Goal: Information Seeking & Learning: Learn about a topic

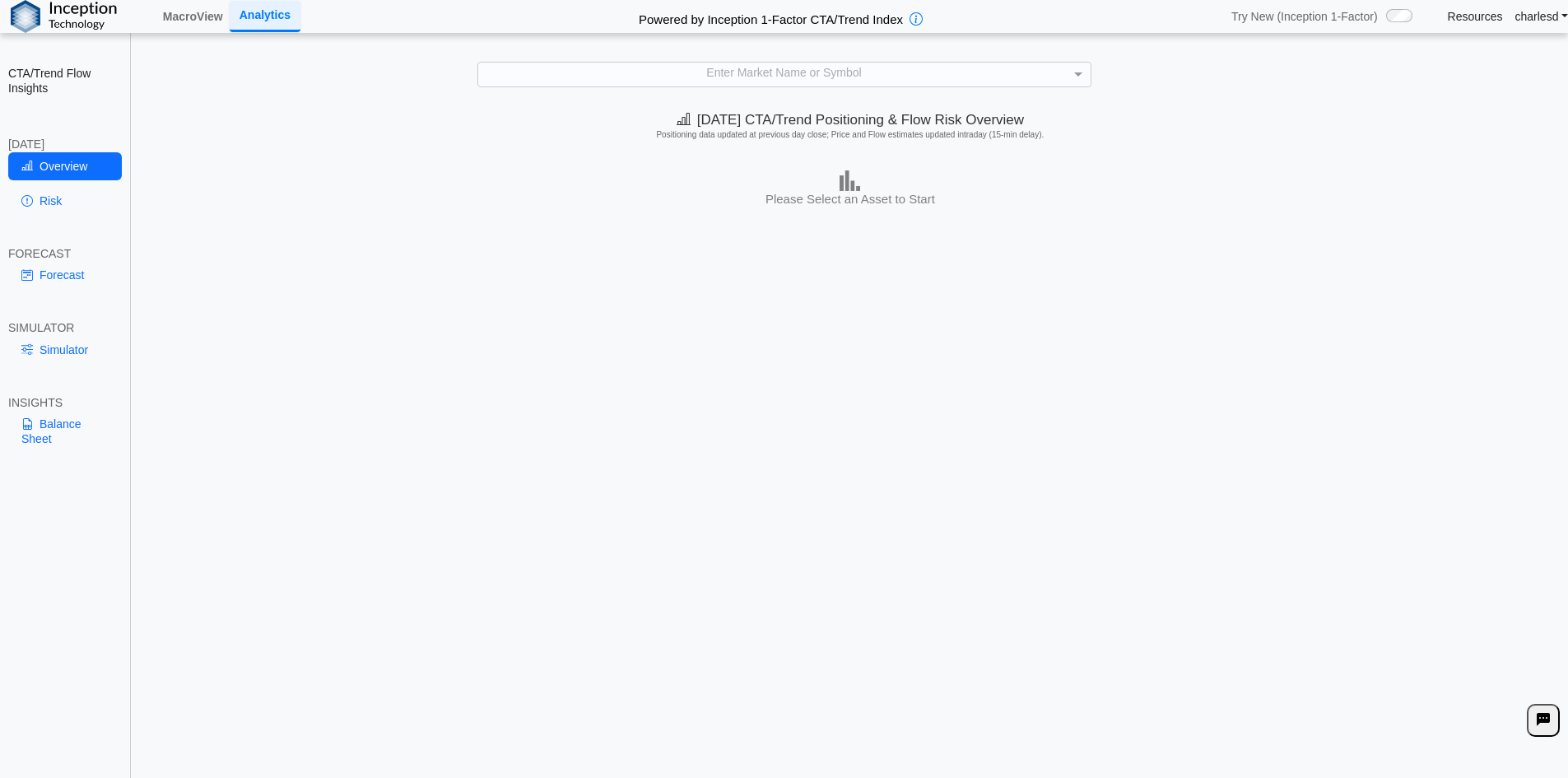
click at [742, 80] on div "Enter Market Name or Symbol" at bounding box center [784, 74] width 612 height 23
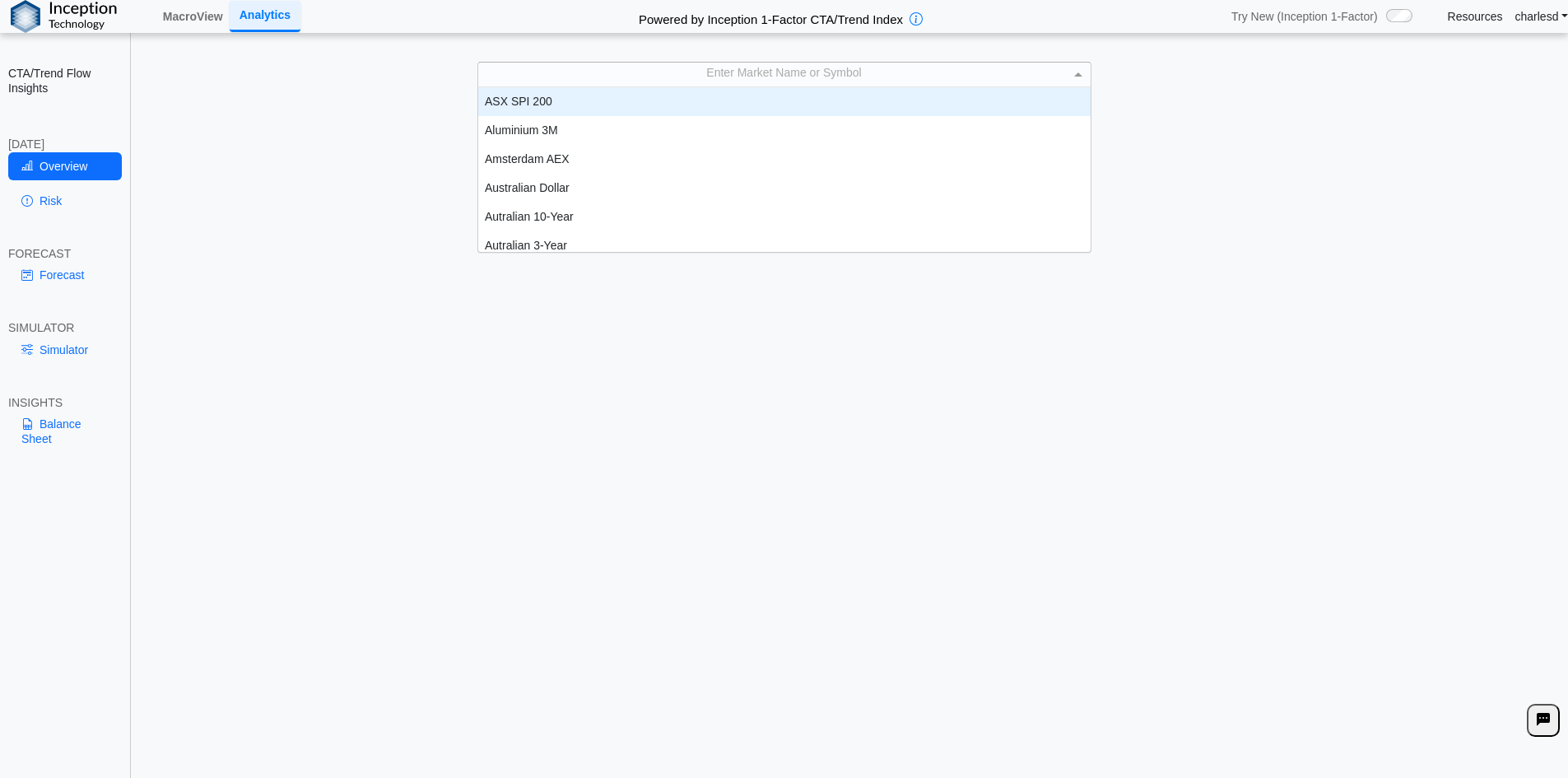
scroll to position [153, 600]
type input "***"
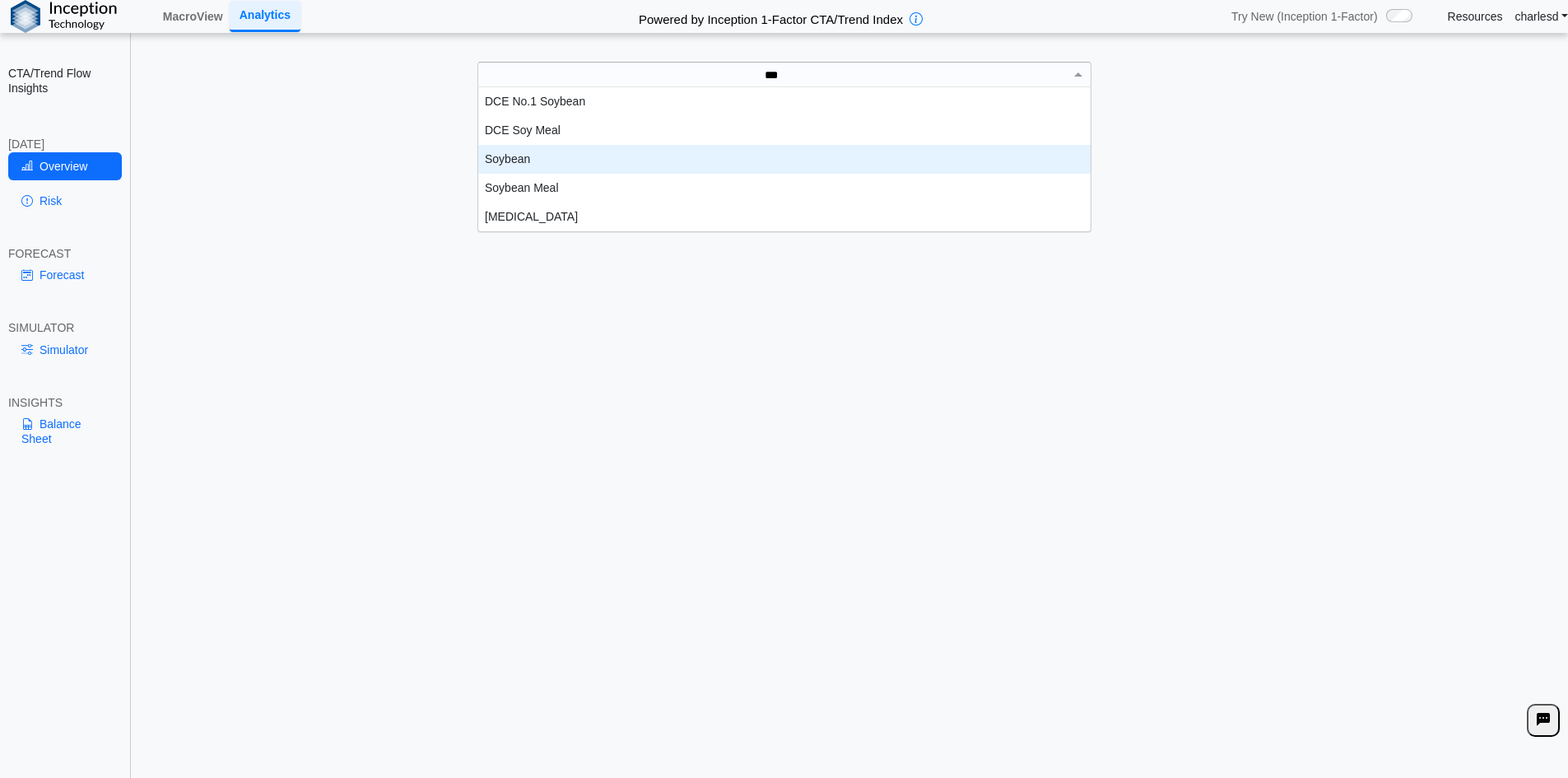
click at [549, 166] on div "Soybean" at bounding box center [784, 159] width 612 height 29
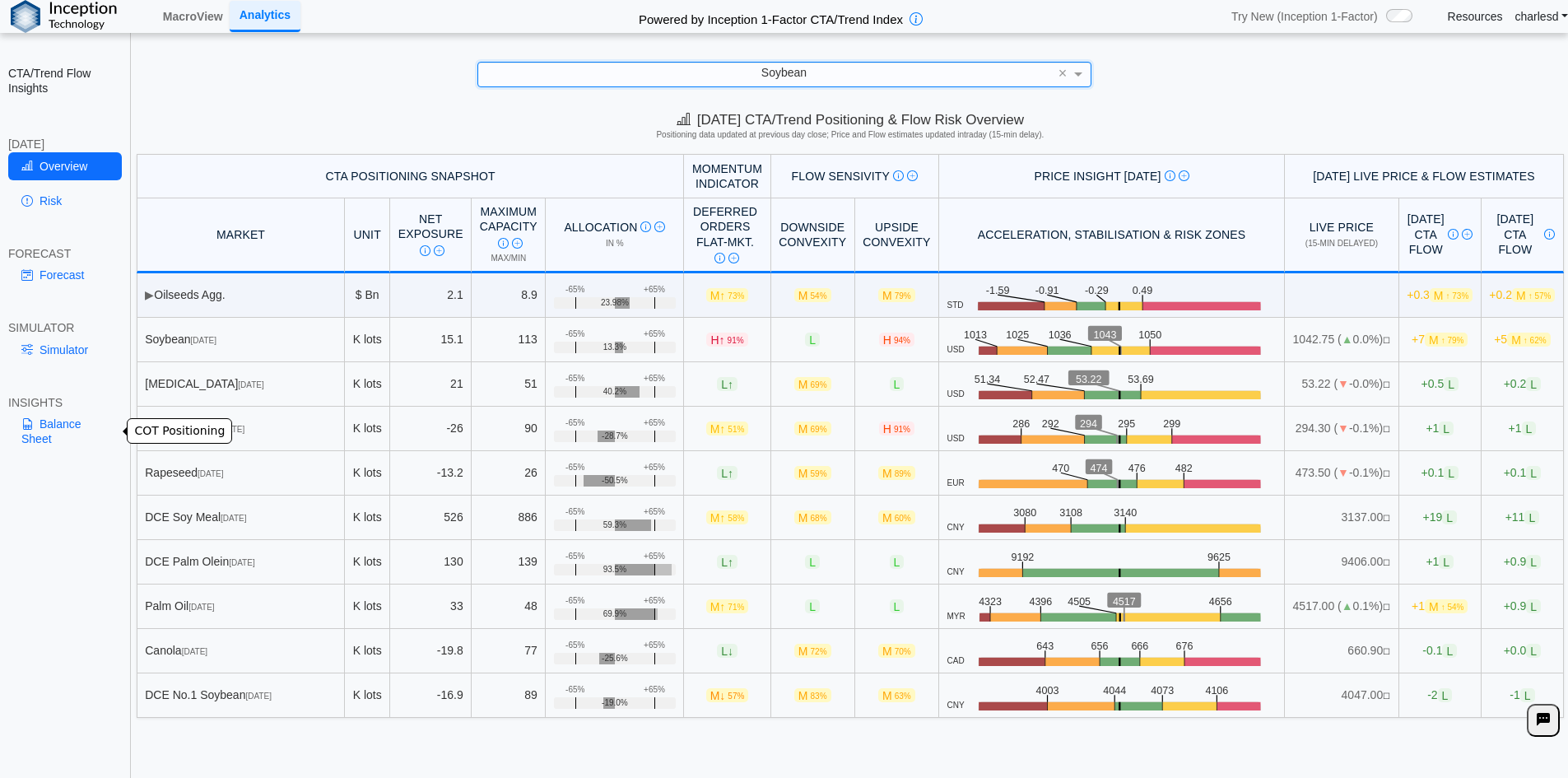
click at [83, 421] on link "Balance Sheet" at bounding box center [65, 431] width 114 height 43
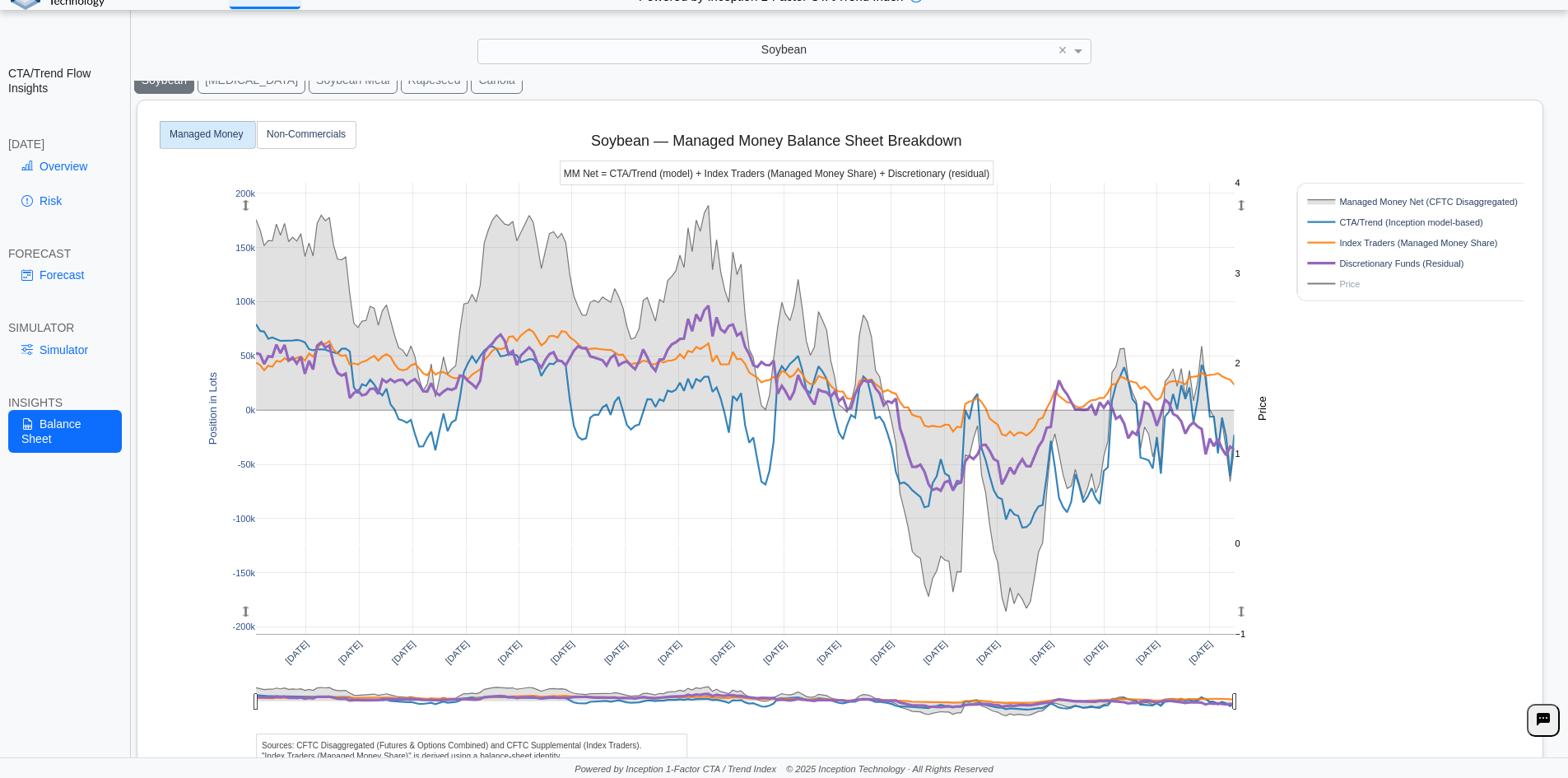
scroll to position [0, 0]
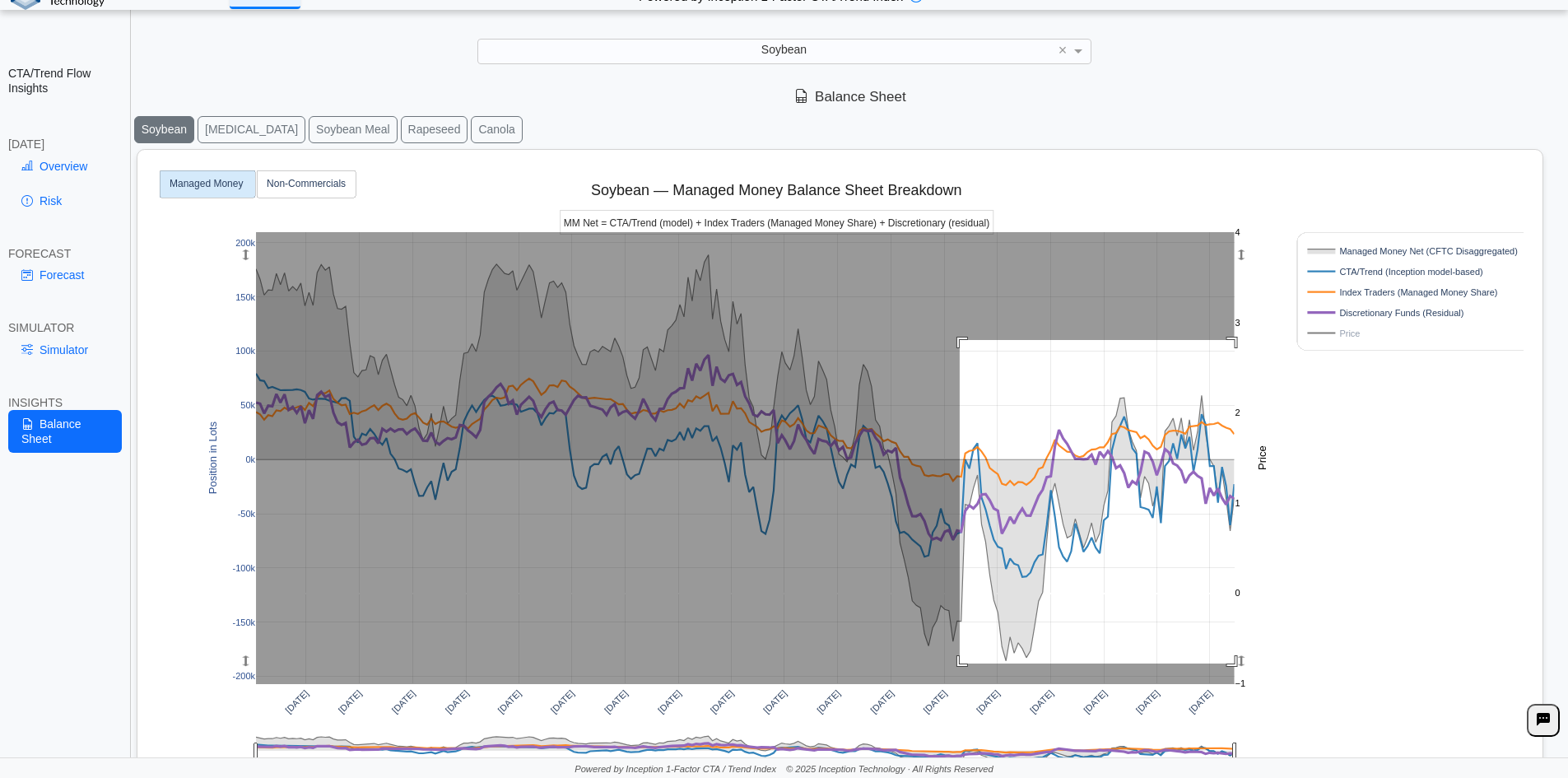
drag, startPoint x: 959, startPoint y: 340, endPoint x: 1432, endPoint y: 670, distance: 576.7
click at [1432, 669] on div "[DATE] [DATE] [DATE] [DATE] [DATE] [DATE] [DATE] [DATE] [DATE] [DATE] [DATE] [D…" at bounding box center [833, 519] width 1378 height 739
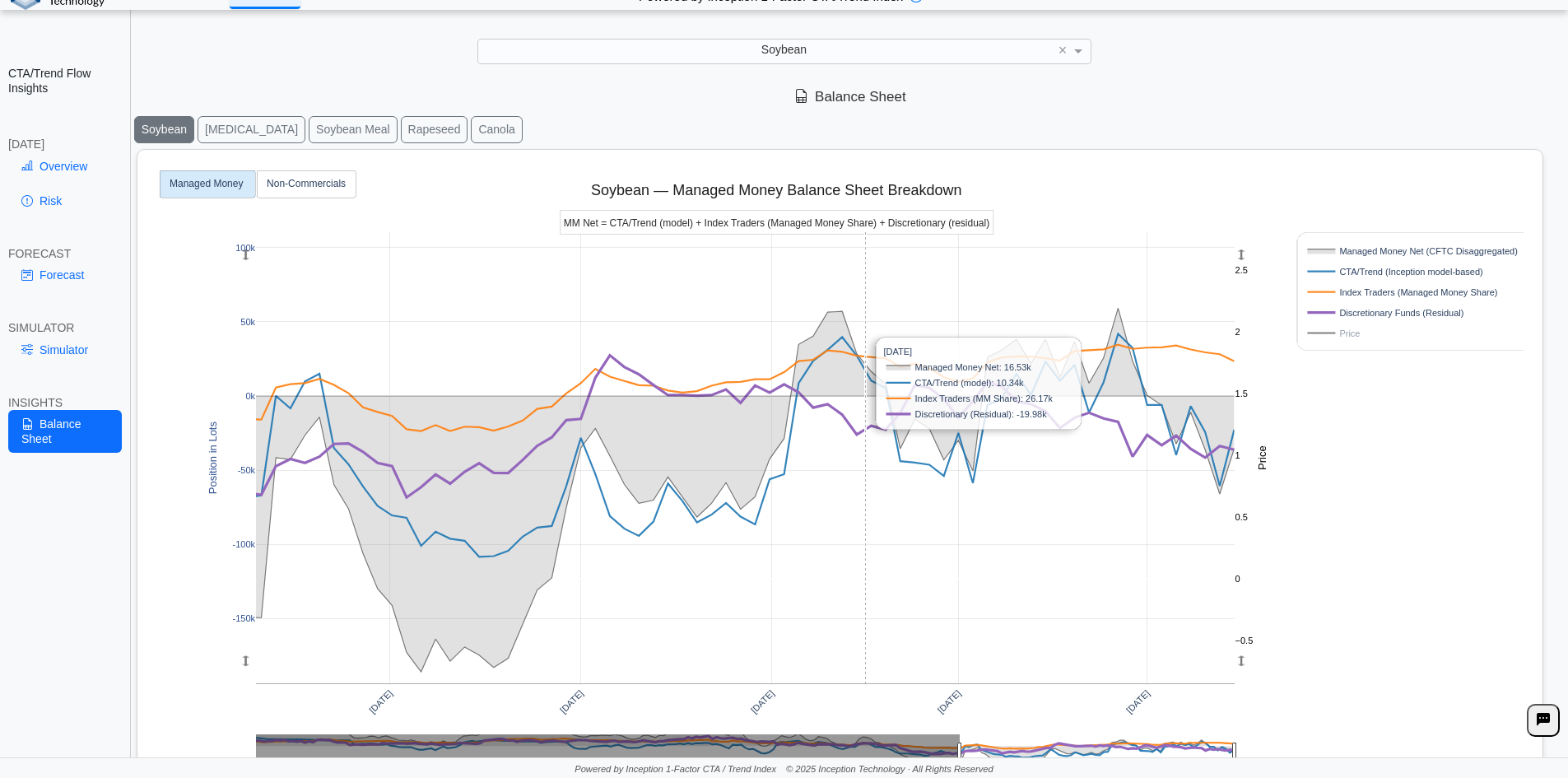
click at [866, 444] on rect at bounding box center [745, 457] width 978 height 451
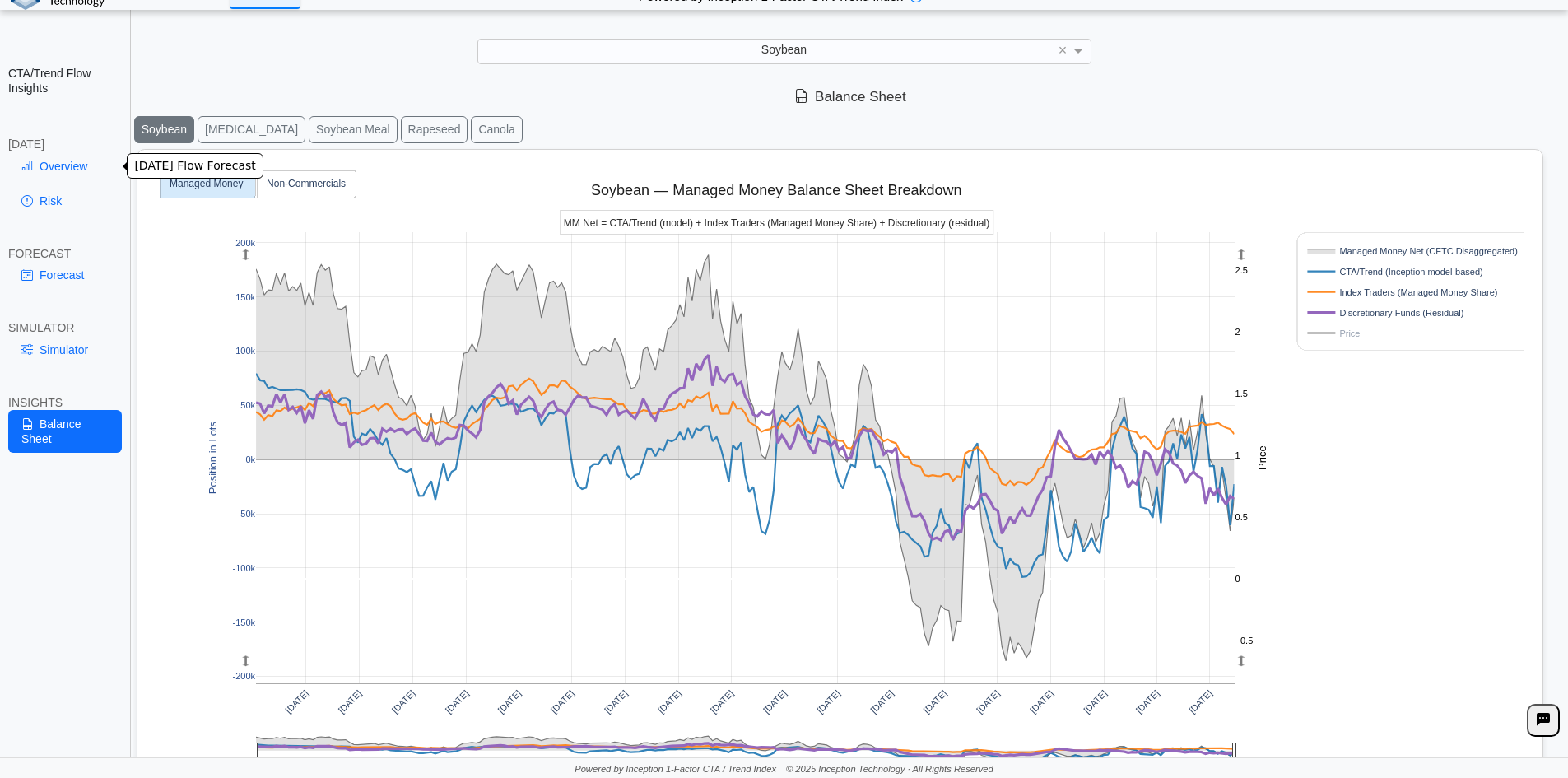
click at [94, 165] on link "Overview" at bounding box center [65, 166] width 114 height 28
